Goal: Communication & Community: Answer question/provide support

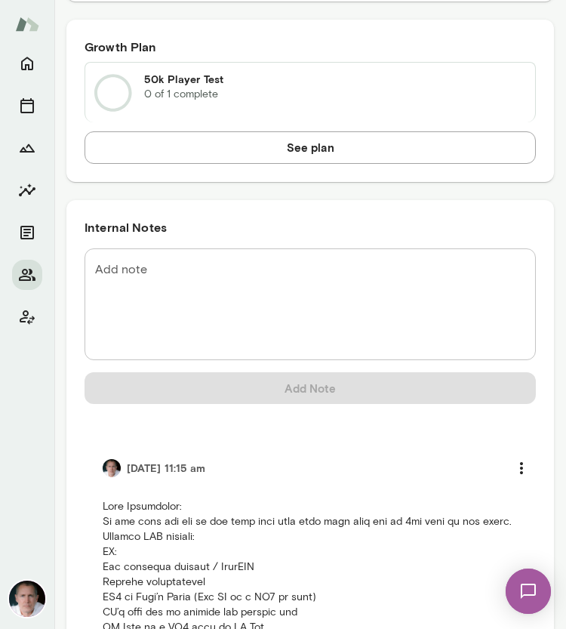
scroll to position [1086, 0]
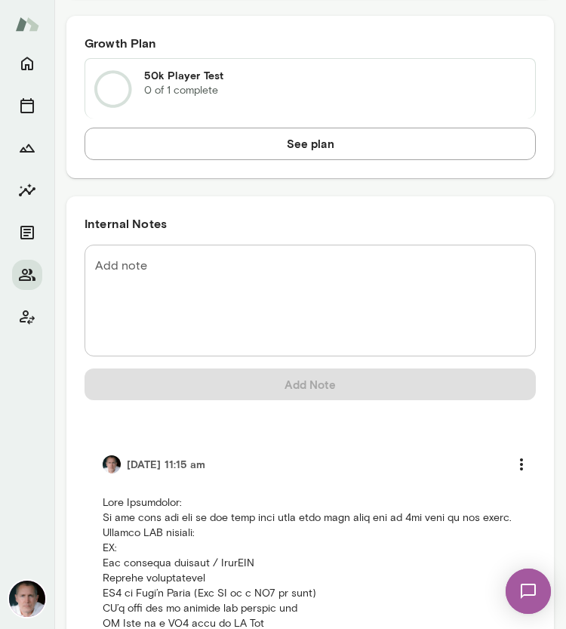
click at [180, 266] on textarea "Add note" at bounding box center [310, 300] width 430 height 87
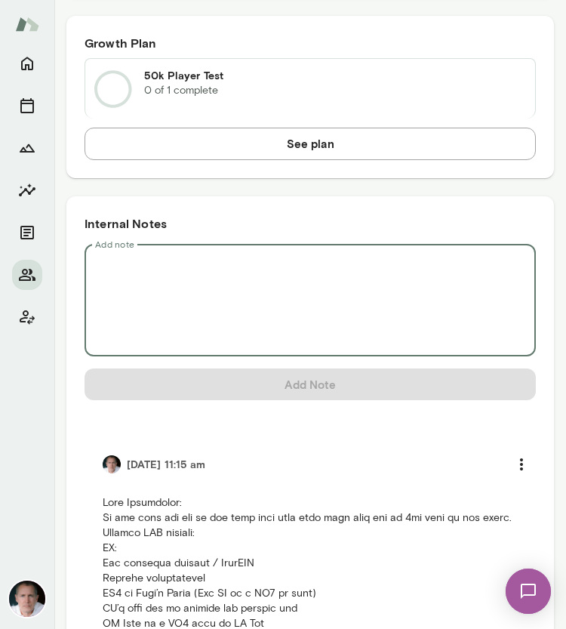
paste textarea "**********"
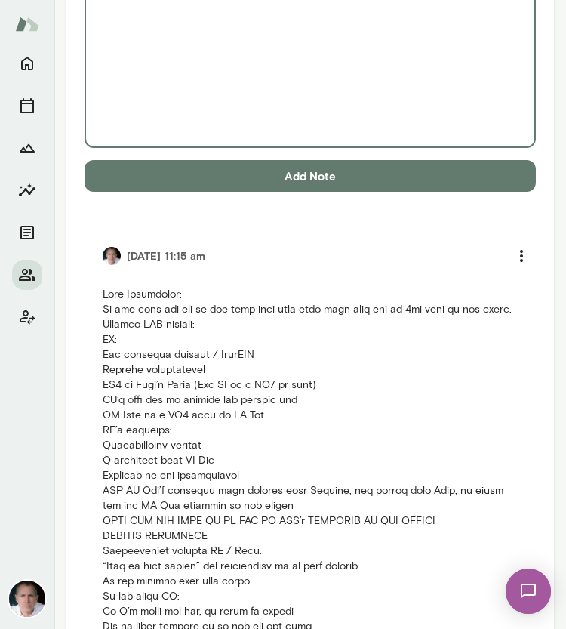
scroll to position [3483, 0]
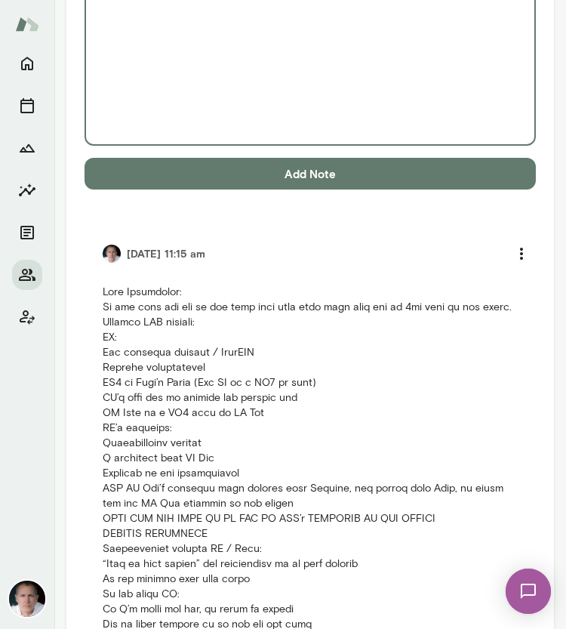
type textarea "**********"
click at [290, 159] on button "Add Note" at bounding box center [310, 174] width 451 height 32
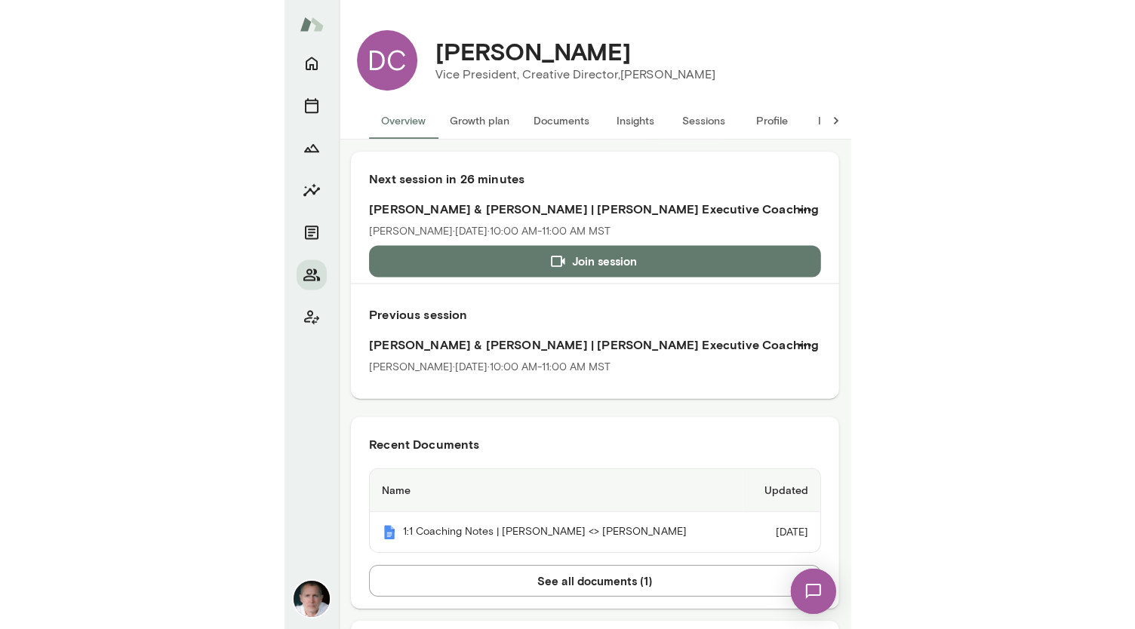
scroll to position [95, 0]
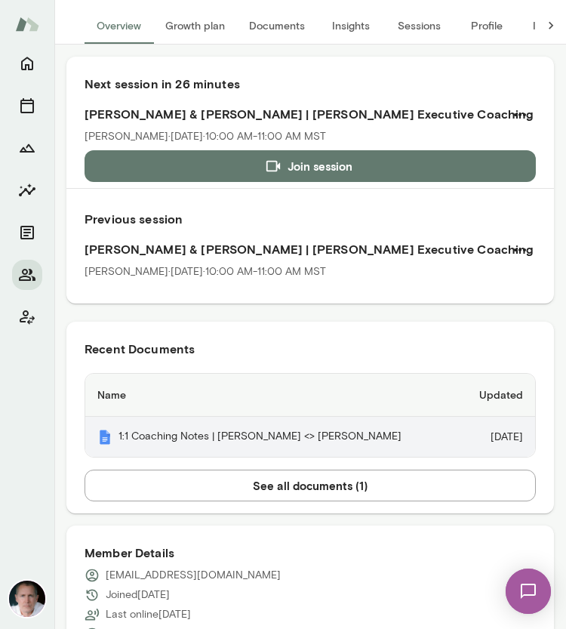
click at [318, 428] on th "1:1 Coaching Notes | [PERSON_NAME] <> [PERSON_NAME]" at bounding box center [271, 437] width 373 height 40
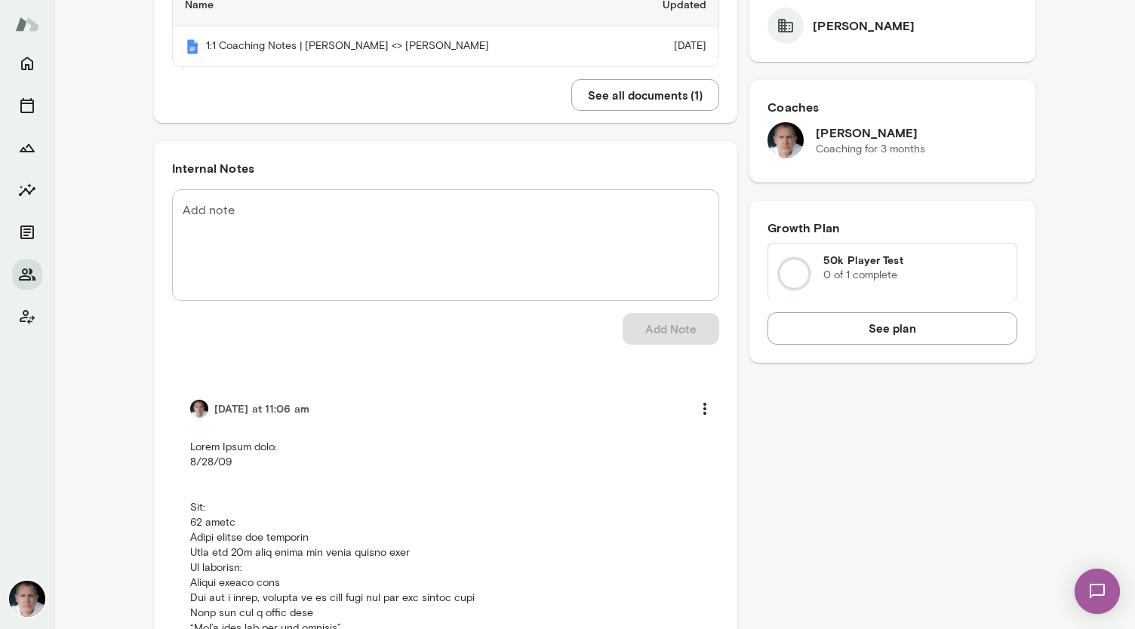
scroll to position [0, 0]
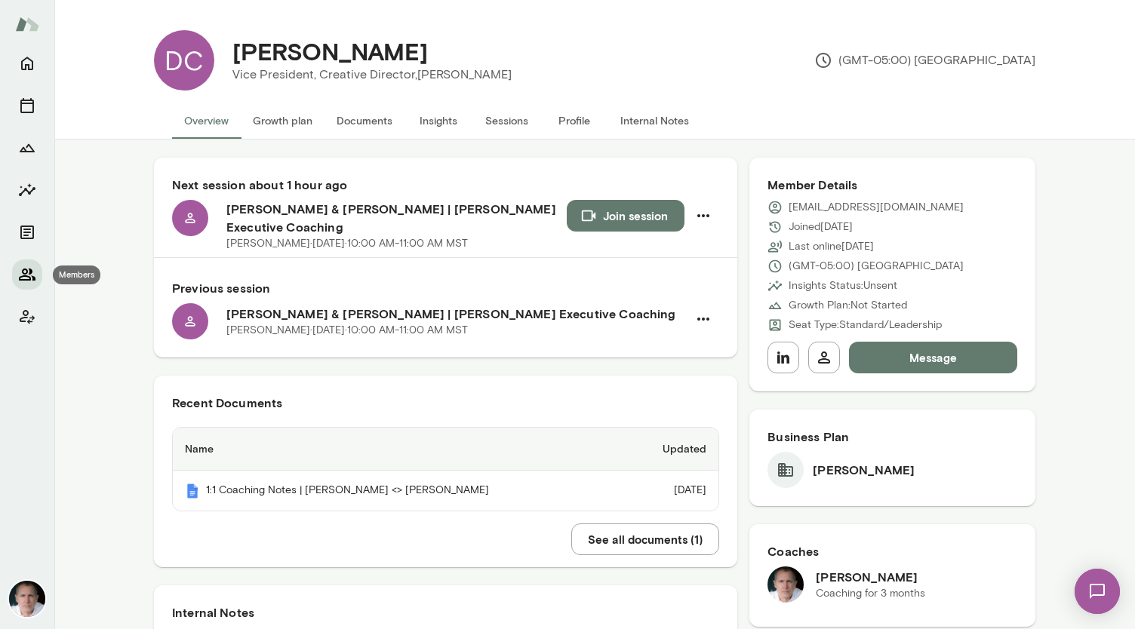
click at [32, 272] on icon "Members" at bounding box center [27, 275] width 18 height 18
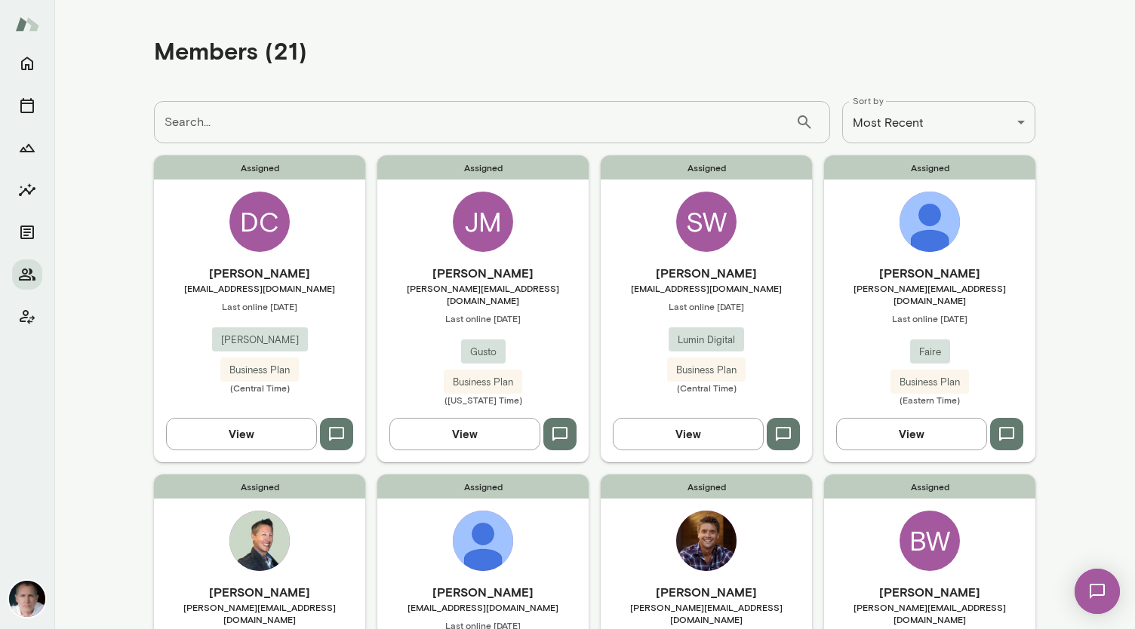
scroll to position [6, 0]
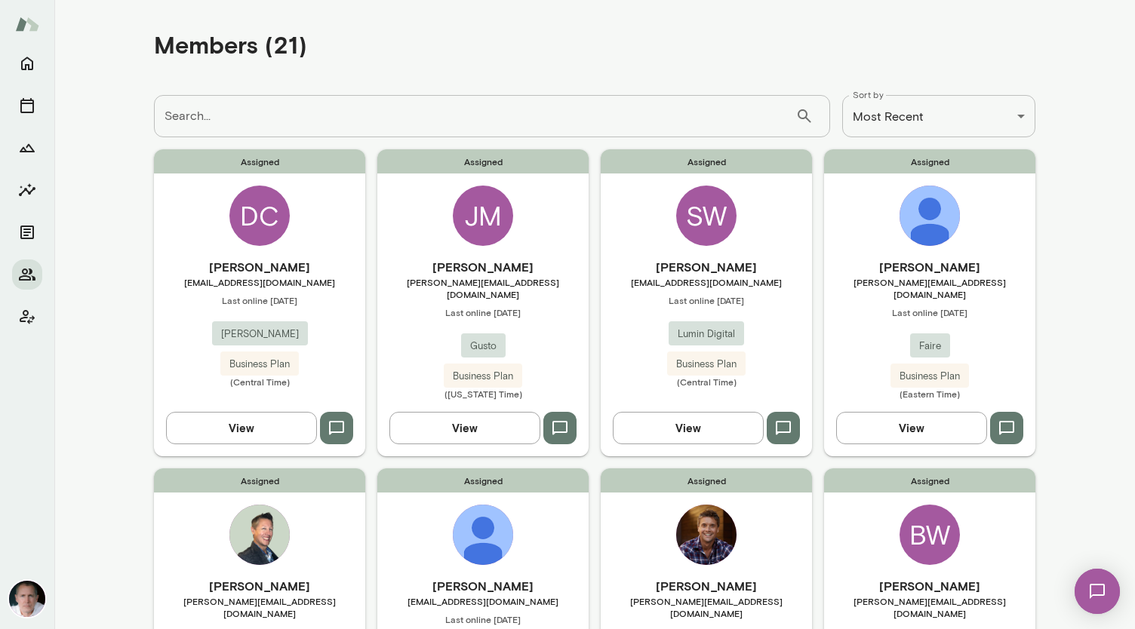
click at [565, 217] on img at bounding box center [929, 216] width 60 height 60
